Goal: Task Accomplishment & Management: Use online tool/utility

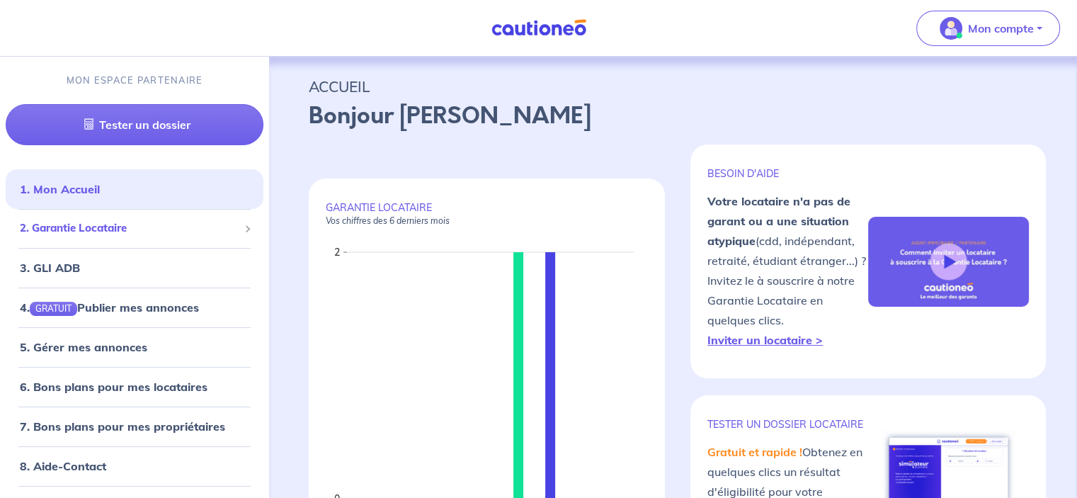
click at [123, 225] on span "2. Garantie Locataire" at bounding box center [129, 228] width 219 height 16
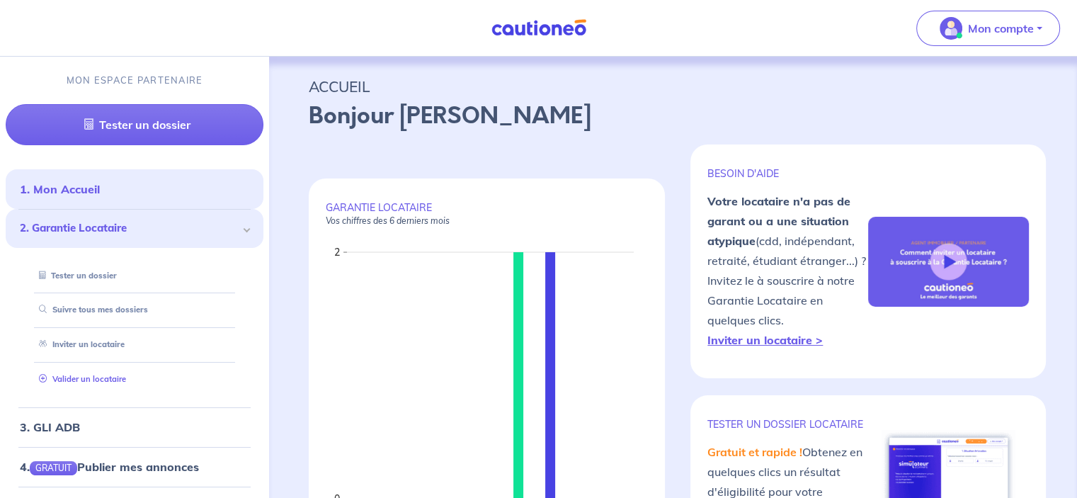
click at [86, 376] on link "Valider un locataire" at bounding box center [79, 379] width 93 height 10
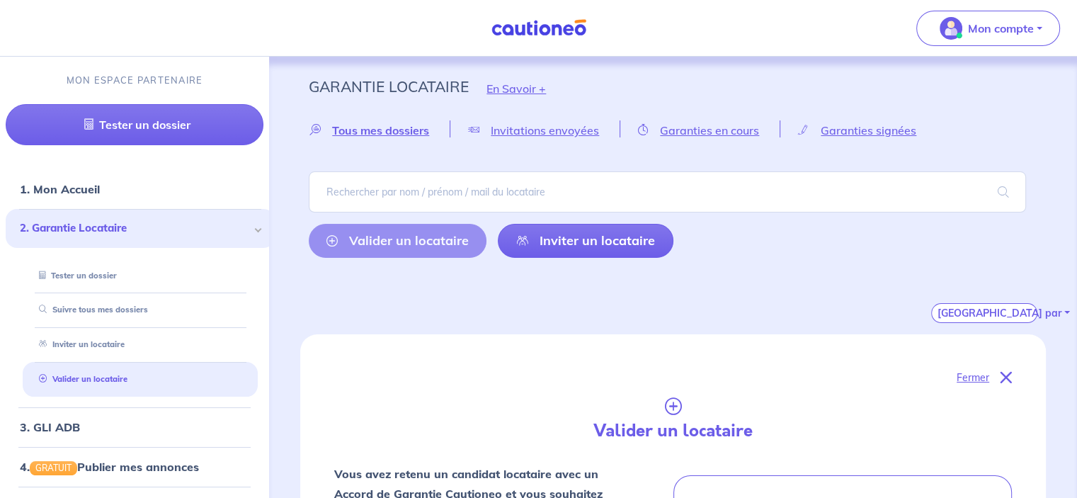
scroll to position [503, 0]
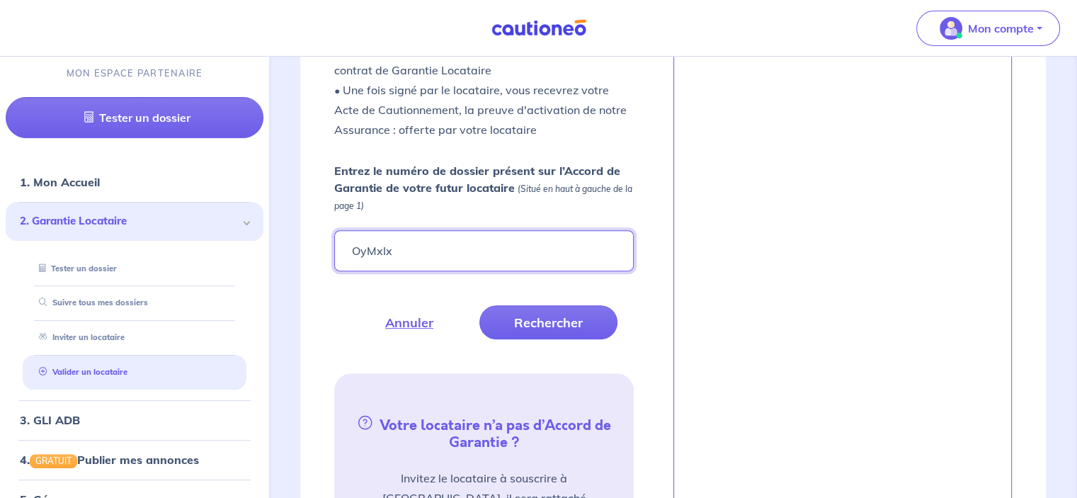
type input "OyMxlx"
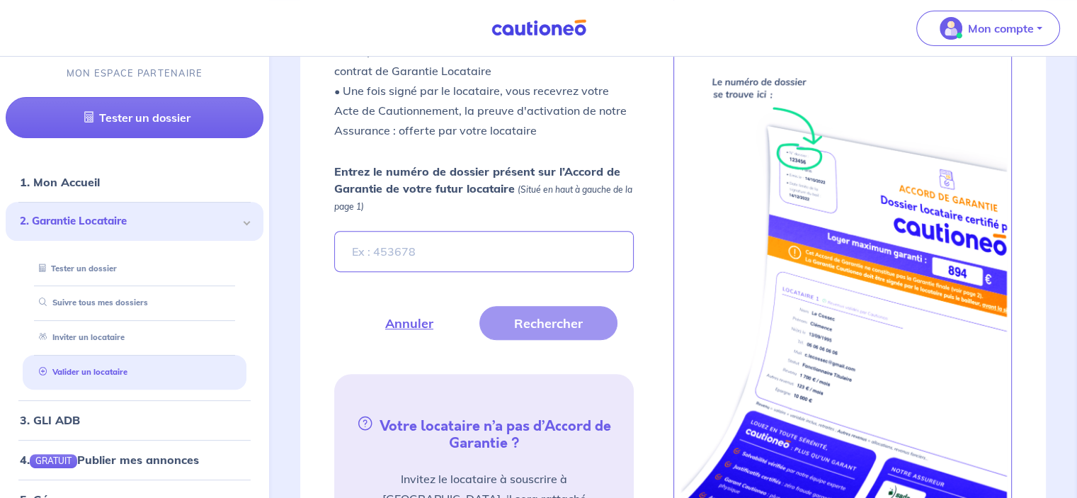
scroll to position [504, 0]
type input "OyMxlx"
click at [560, 316] on button "Rechercher" at bounding box center [548, 323] width 138 height 34
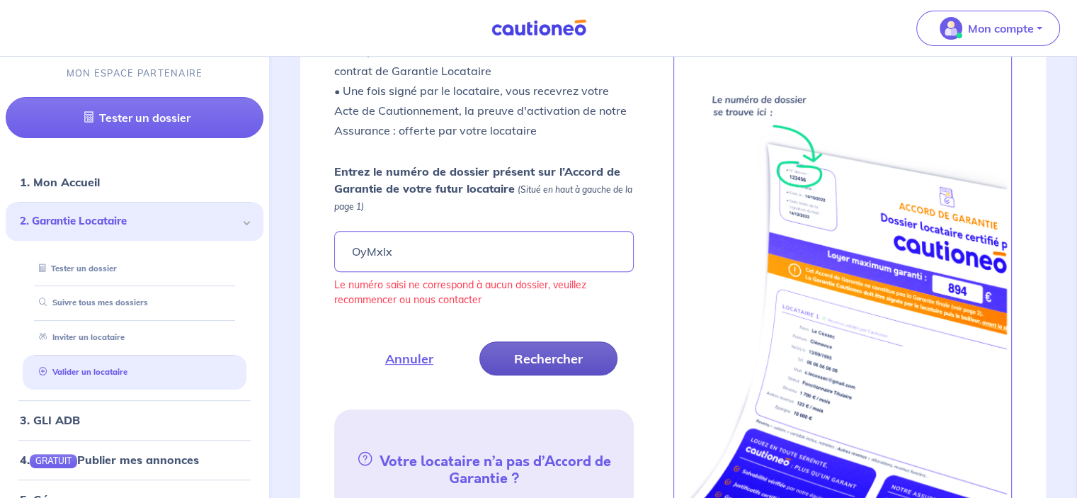
click at [522, 346] on button "Rechercher" at bounding box center [548, 358] width 138 height 34
click at [4, 33] on nav "Mon compte MON ESPACE PARTENAIRE Tester un dossier 1. Mon Accueil 2. Garantie L…" at bounding box center [538, 28] width 1077 height 57
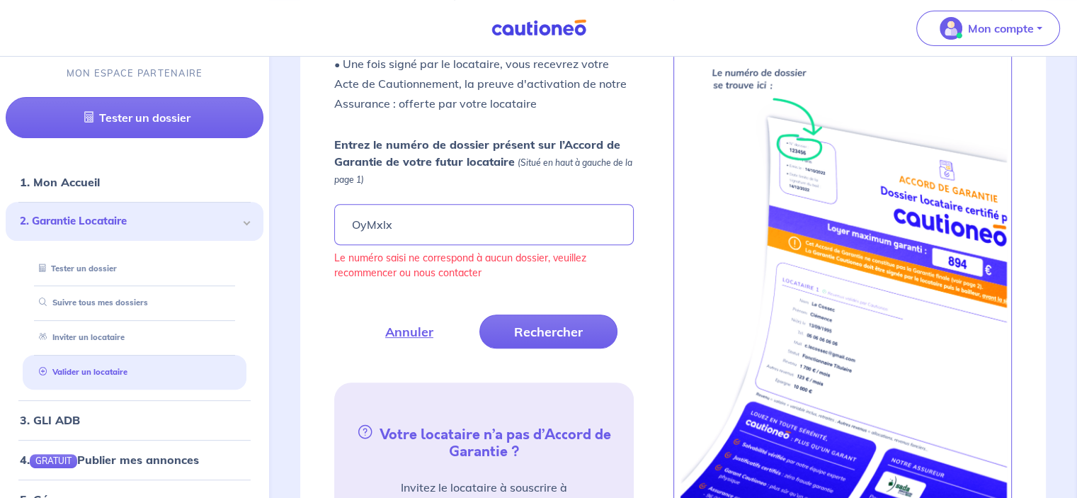
scroll to position [498, 0]
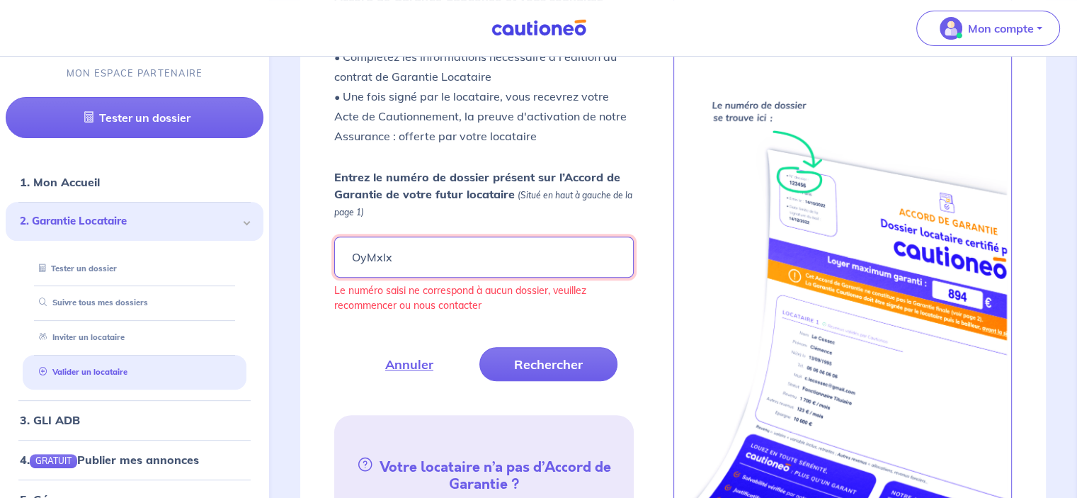
click at [435, 266] on input "OyMxlx" at bounding box center [483, 256] width 299 height 41
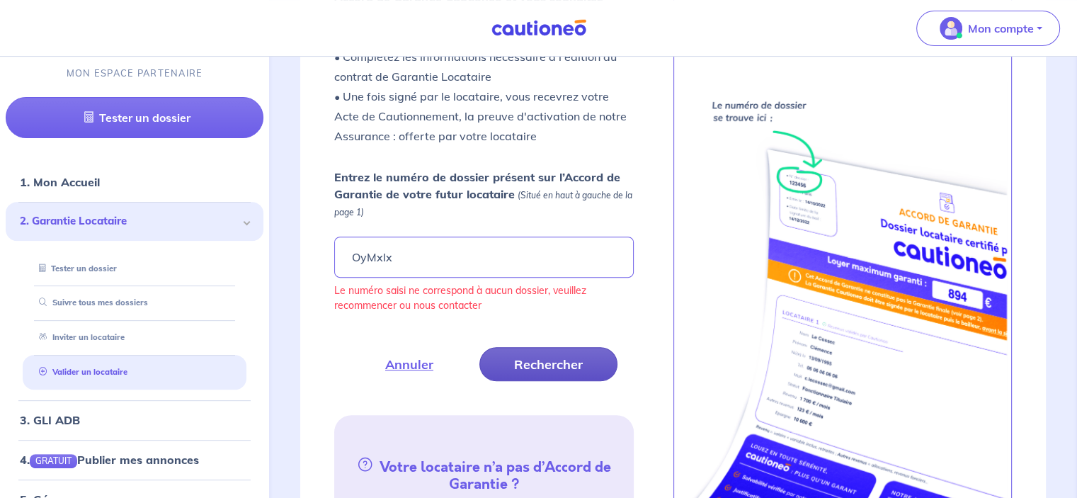
click at [515, 359] on button "Rechercher" at bounding box center [548, 364] width 138 height 34
click at [514, 359] on button "Rechercher" at bounding box center [548, 364] width 138 height 34
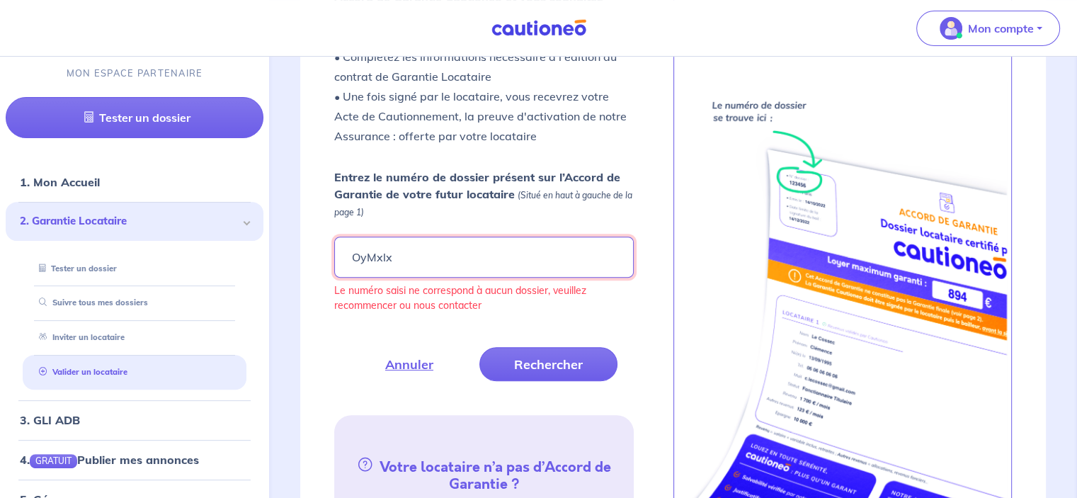
click at [389, 257] on input "OyMxlx" at bounding box center [483, 256] width 299 height 41
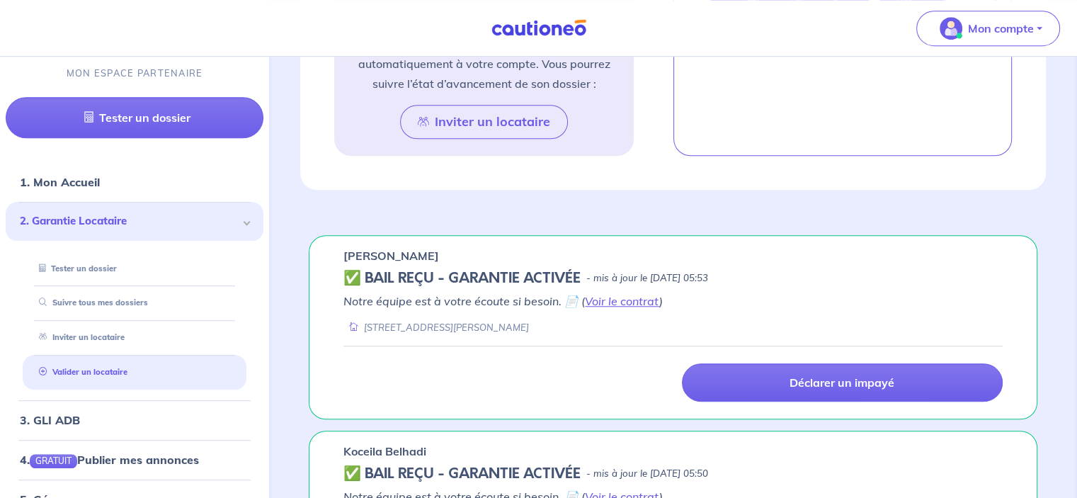
scroll to position [0, 0]
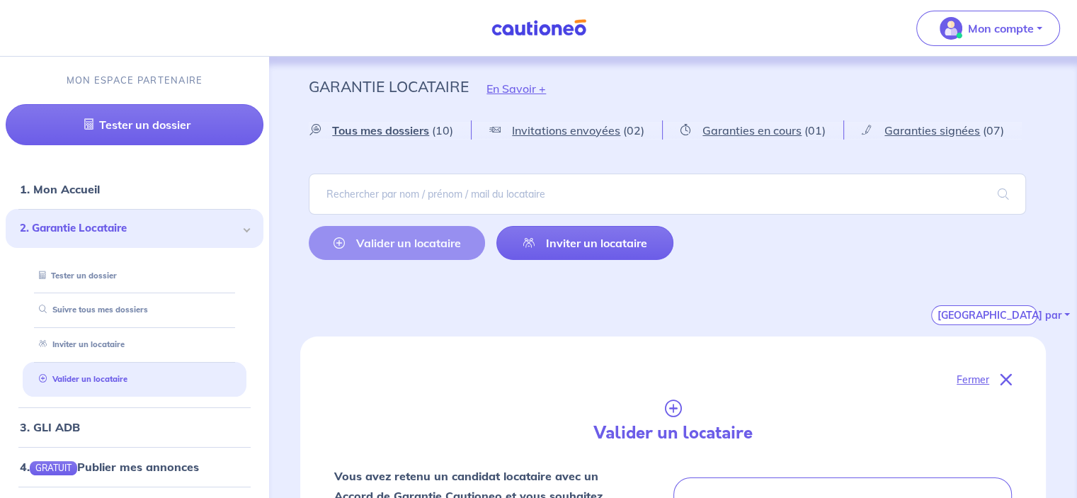
click at [375, 246] on div "Valider un locataire Inviter un locataire" at bounding box center [491, 243] width 364 height 34
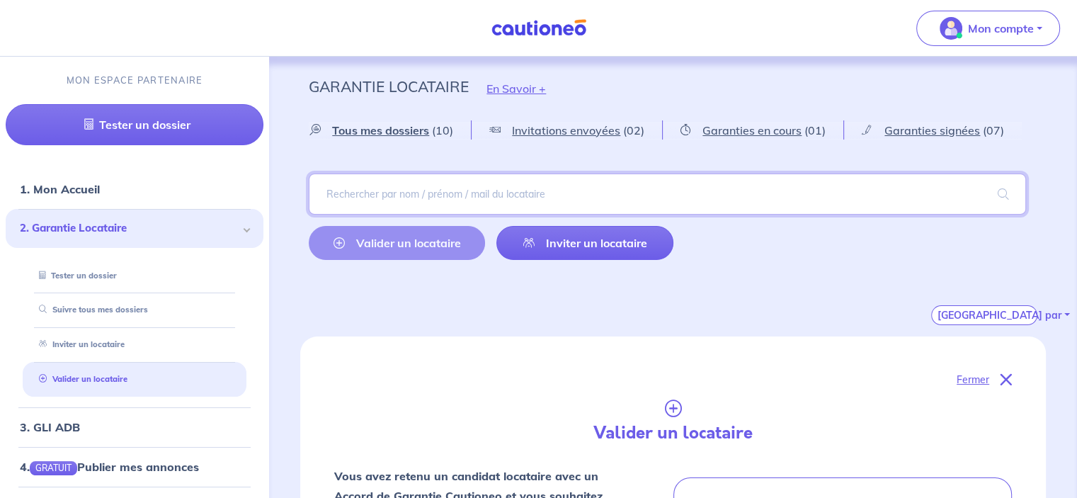
click at [441, 194] on input "search" at bounding box center [667, 193] width 717 height 41
type input "TSIABELOYT"
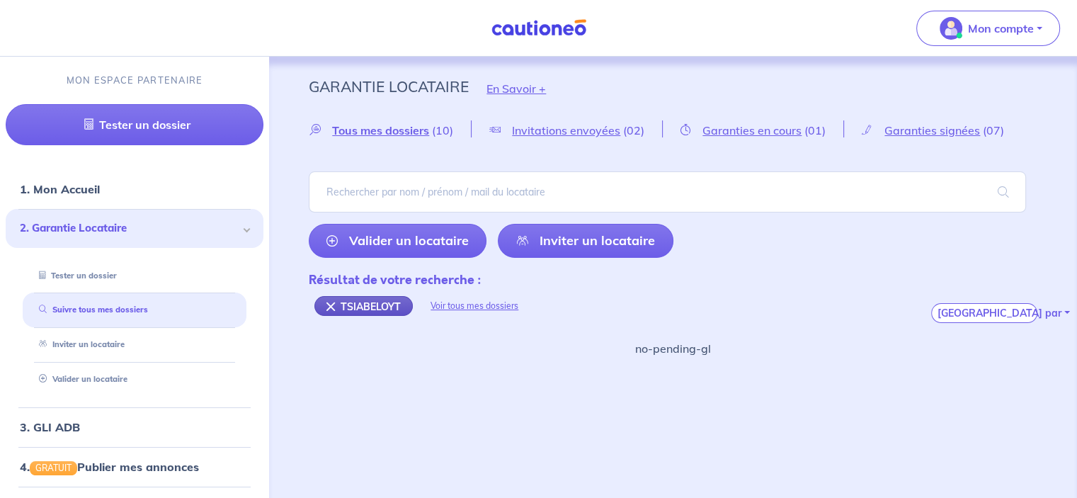
click at [331, 307] on div "TSIABELOYT" at bounding box center [363, 306] width 98 height 20
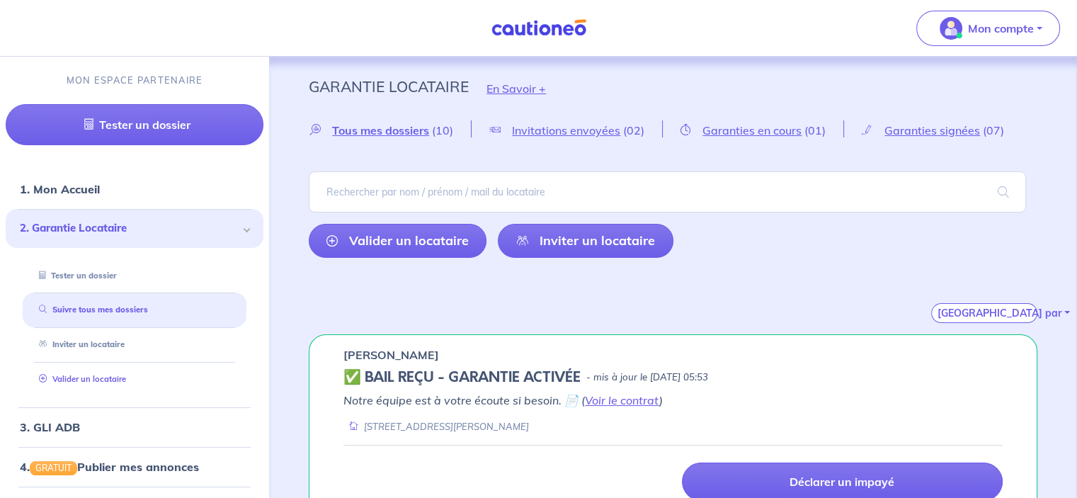
click at [65, 379] on link "Valider un locataire" at bounding box center [79, 379] width 93 height 10
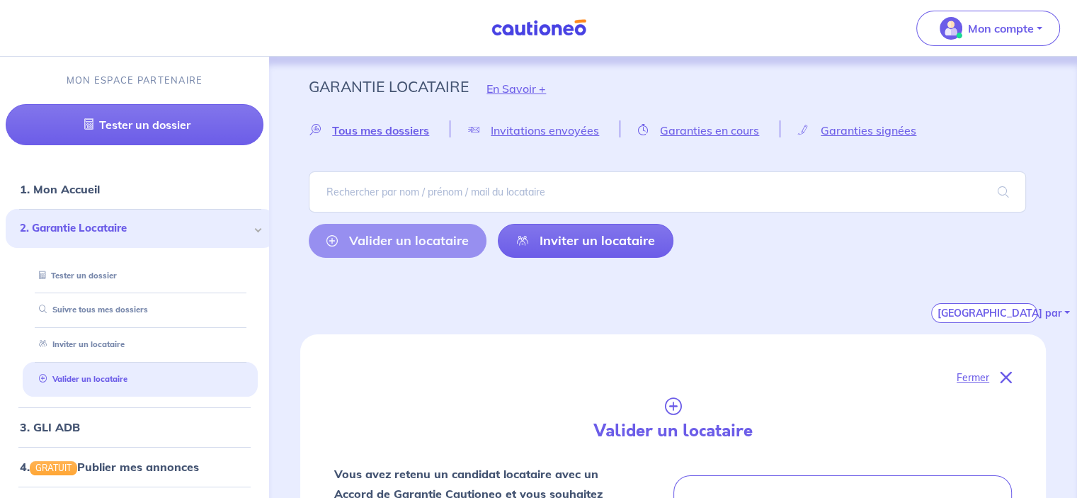
scroll to position [503, 0]
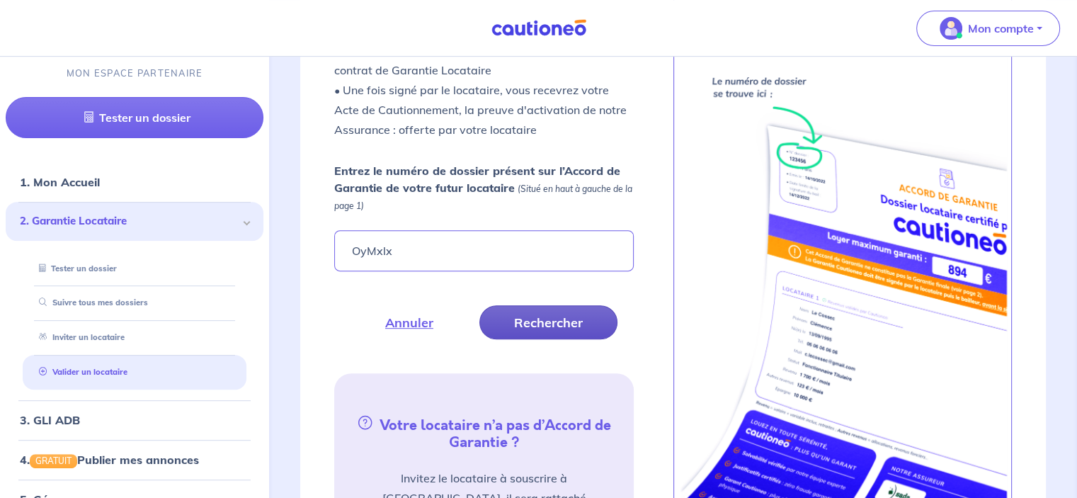
click at [542, 324] on button "Rechercher" at bounding box center [548, 322] width 138 height 34
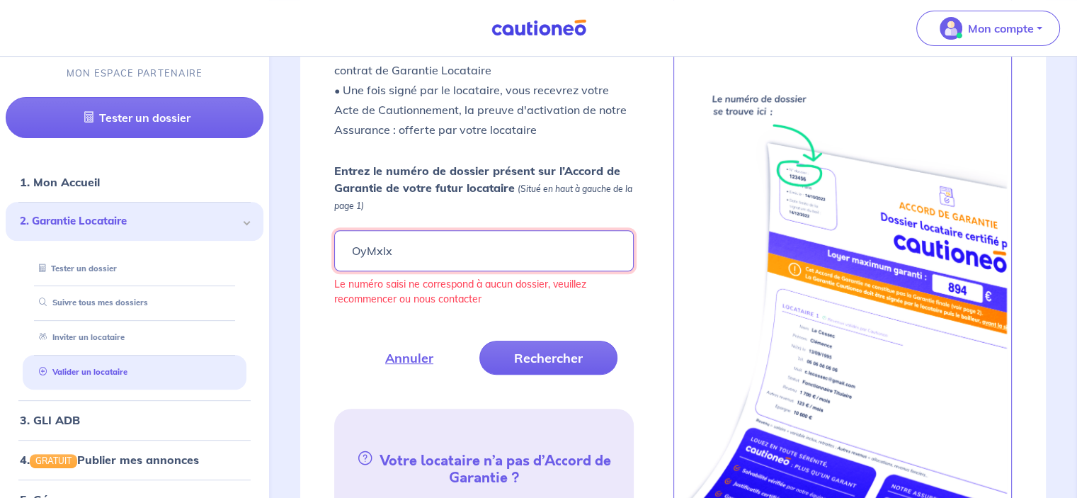
click at [375, 251] on input "OyMxlx" at bounding box center [483, 250] width 299 height 41
type input "Oymxlx"
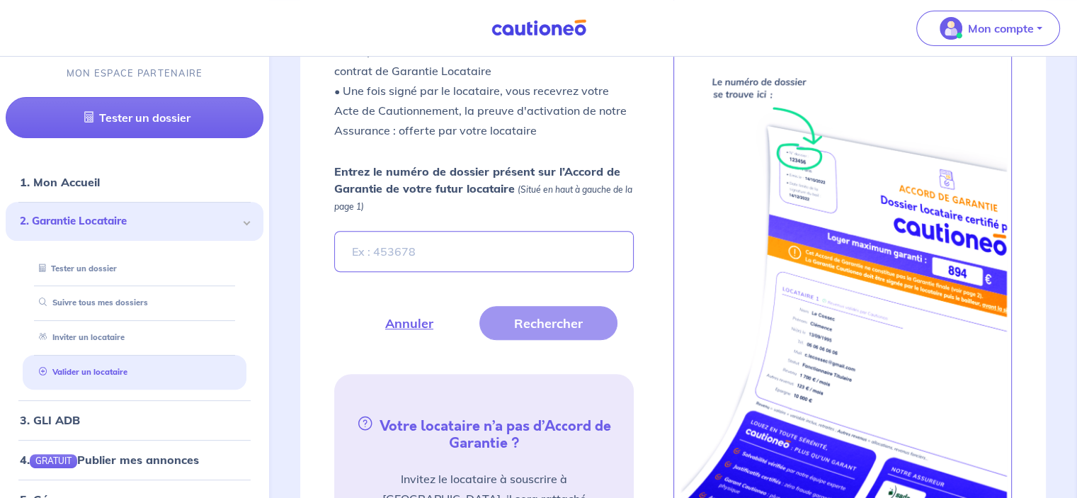
click at [422, 253] on input "Entrez le numéro de dossier présent sur l’Accord de Garantie de votre futur loc…" at bounding box center [483, 251] width 299 height 41
type input "OyMxlx"
click at [522, 320] on button "Rechercher" at bounding box center [548, 323] width 138 height 34
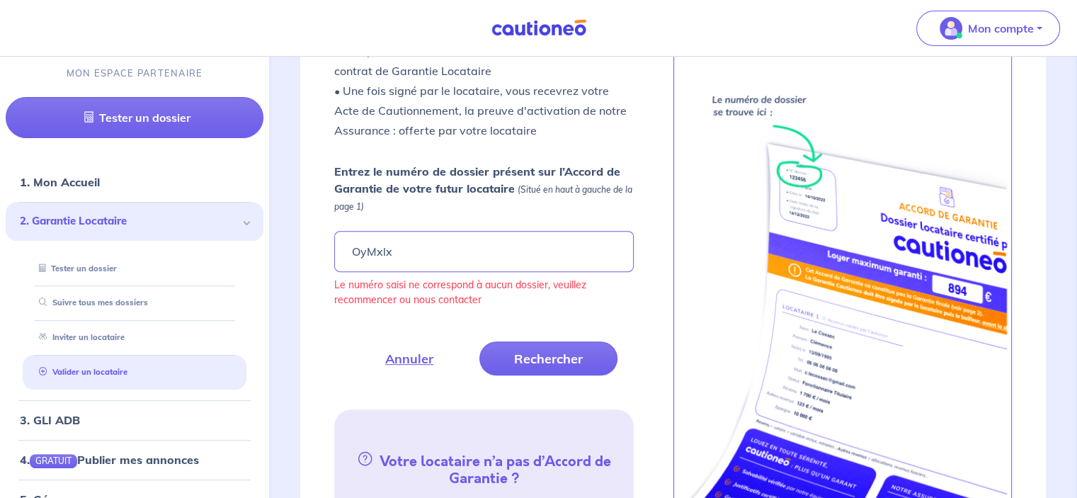
click at [0, 273] on ul "1. Mon Accueil 2. Garantie Locataire Tester un dossier Suivre tous mes dossiers…" at bounding box center [134, 419] width 269 height 515
click at [542, 353] on button "Rechercher" at bounding box center [548, 358] width 138 height 34
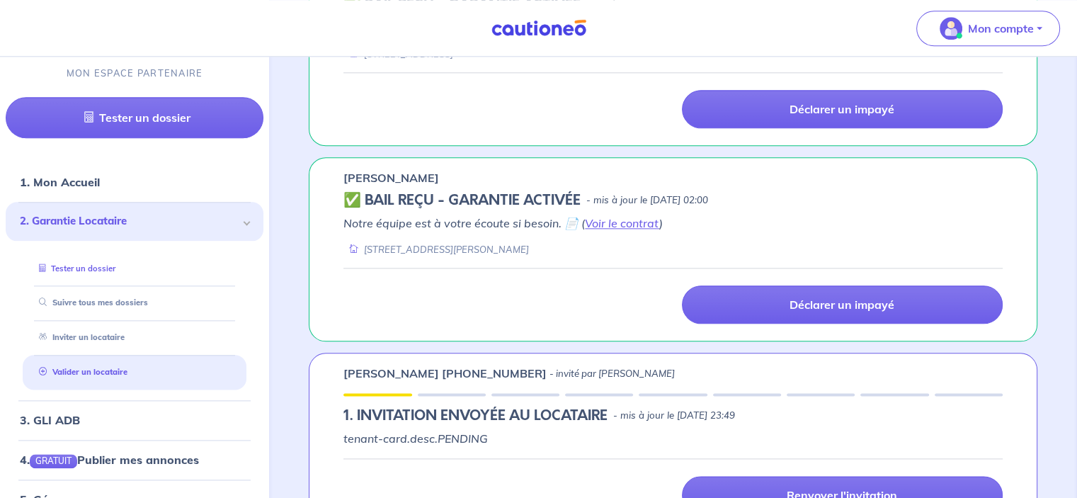
click at [67, 272] on link "Tester un dossier" at bounding box center [74, 268] width 82 height 10
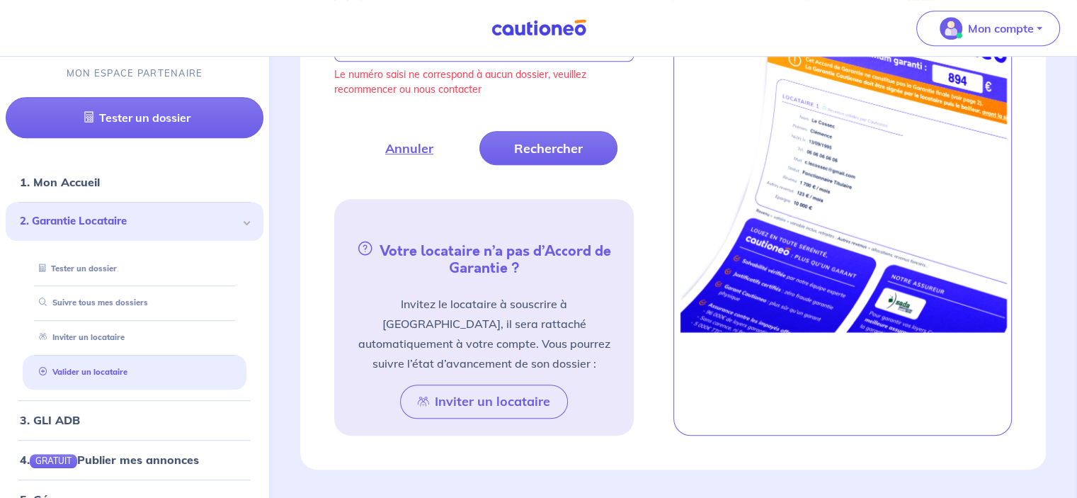
scroll to position [479, 0]
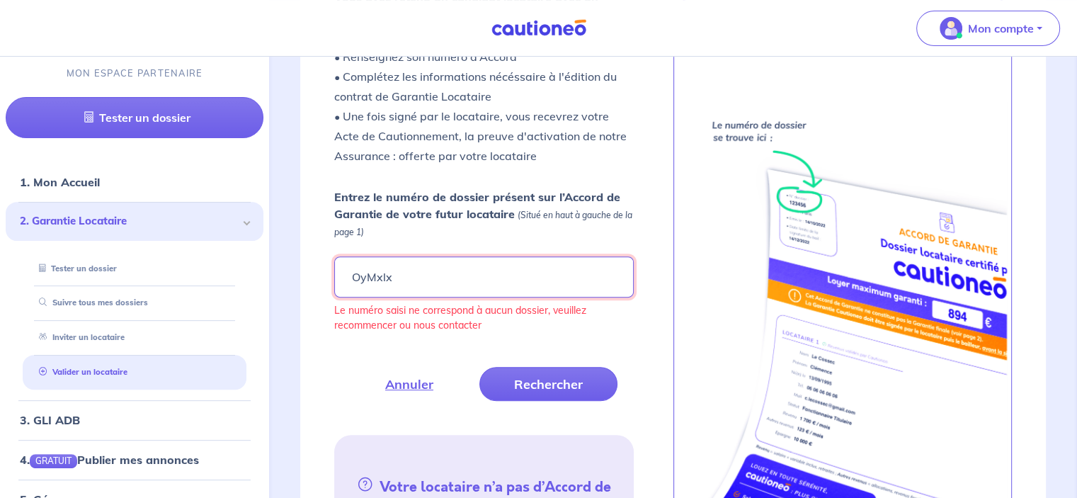
click at [365, 271] on input "OyMxlx" at bounding box center [483, 276] width 299 height 41
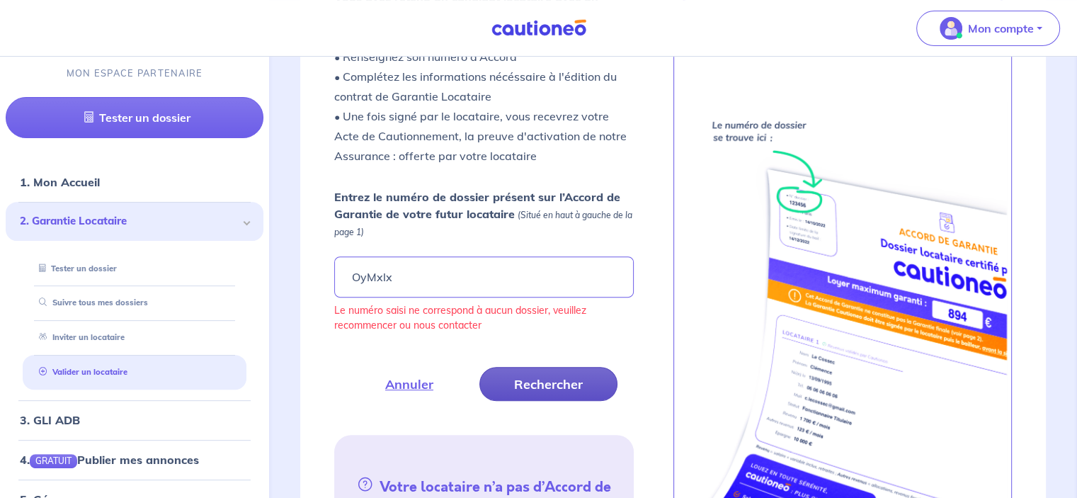
click at [533, 386] on button "Rechercher" at bounding box center [548, 384] width 138 height 34
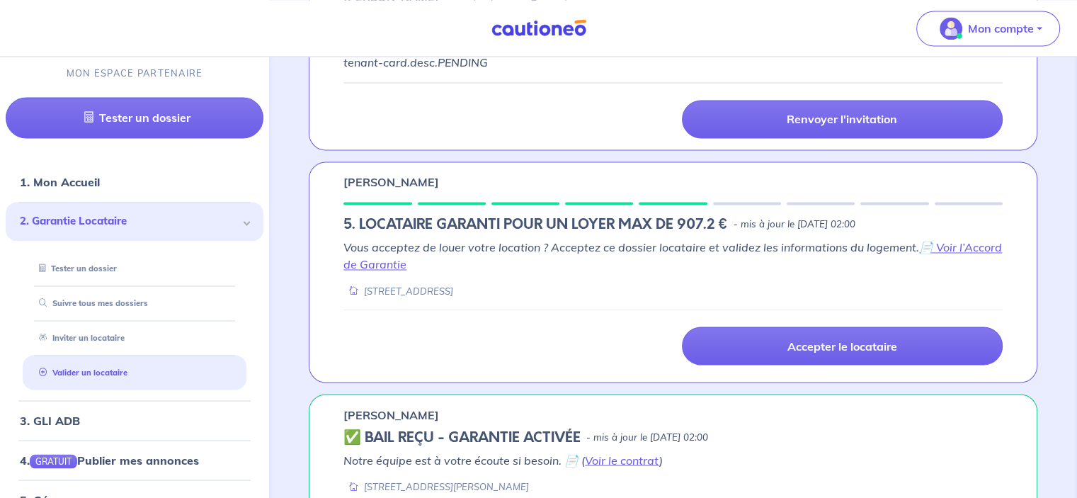
scroll to position [2580, 0]
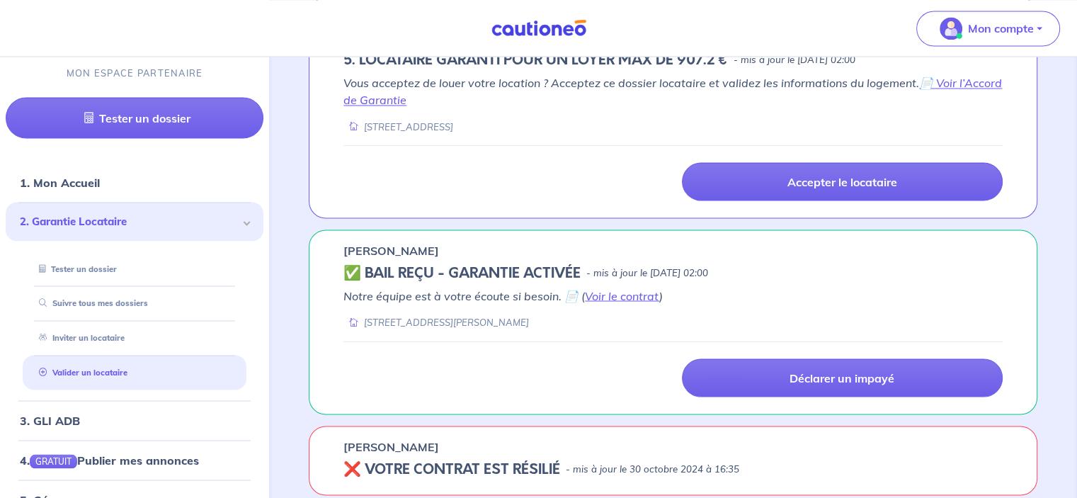
click at [9, 28] on nav "Mon compte MON ESPACE PARTENAIRE Tester un dossier 1. Mon Accueil 2. Garantie L…" at bounding box center [538, 28] width 1077 height 57
